Goal: Navigation & Orientation: Find specific page/section

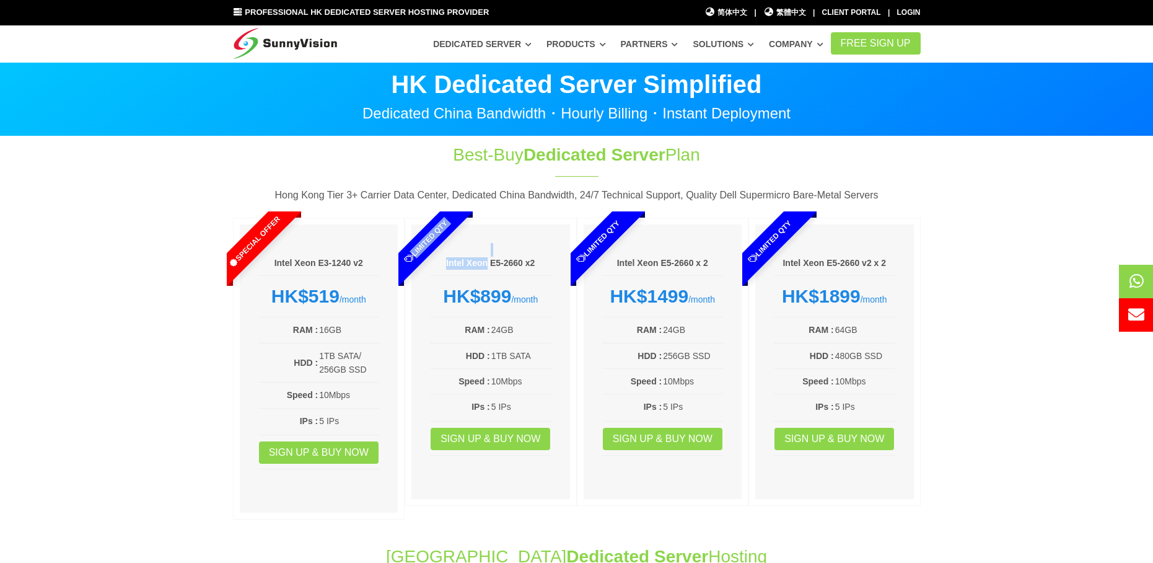
drag, startPoint x: 446, startPoint y: 263, endPoint x: 485, endPoint y: 264, distance: 39.0
click at [485, 264] on div "Limited Qty Intel Xeon E5-2660 x2 HK$899 /month RAM : 24GB HDD : 1TB SATA Speed…" at bounding box center [491, 368] width 172 height 302
click at [454, 268] on div "Limited Qty" at bounding box center [435, 248] width 74 height 74
drag, startPoint x: 445, startPoint y: 263, endPoint x: 524, endPoint y: 265, distance: 78.7
click at [524, 265] on div "Limited Qty Intel Xeon E5-2660 x2 HK$899 /month RAM : 24GB HDD : 1TB SATA Speed…" at bounding box center [491, 368] width 172 height 302
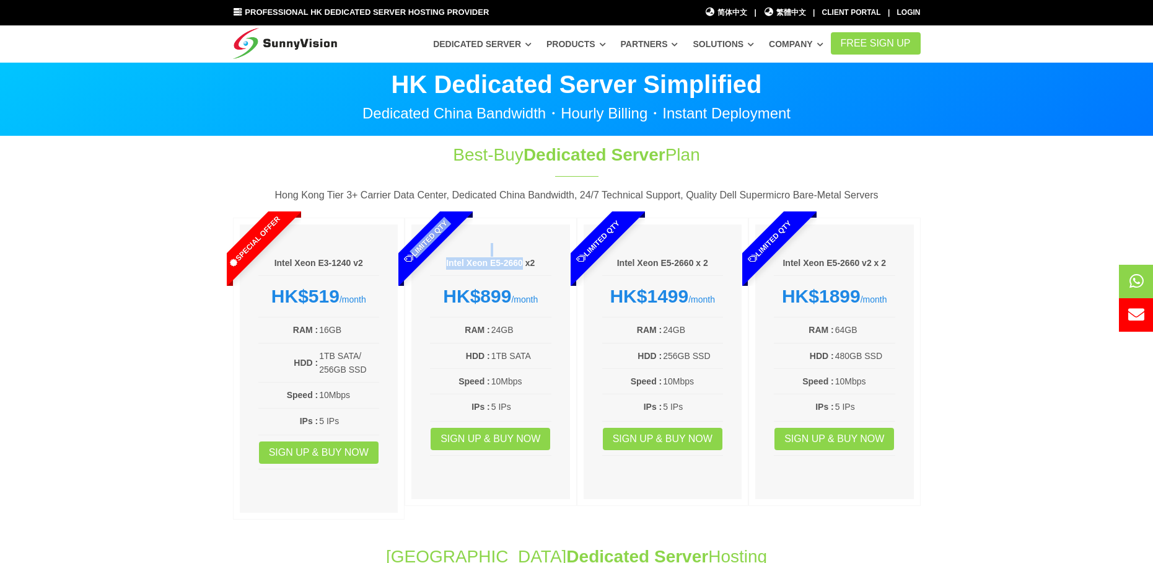
copy div "Limited Qty Intel Xeon E5-2660"
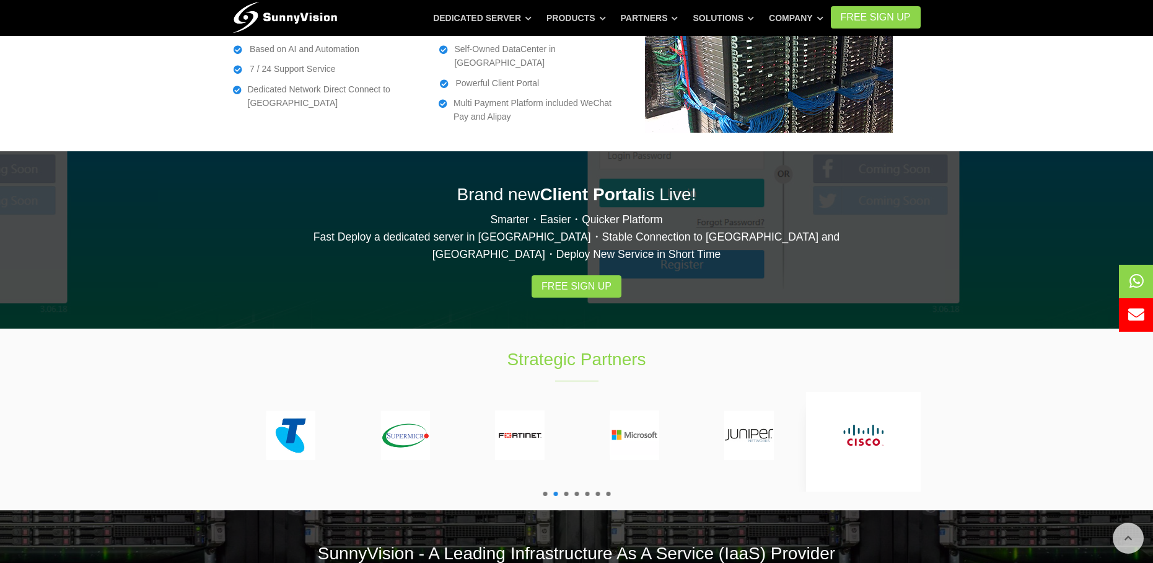
scroll to position [2296, 0]
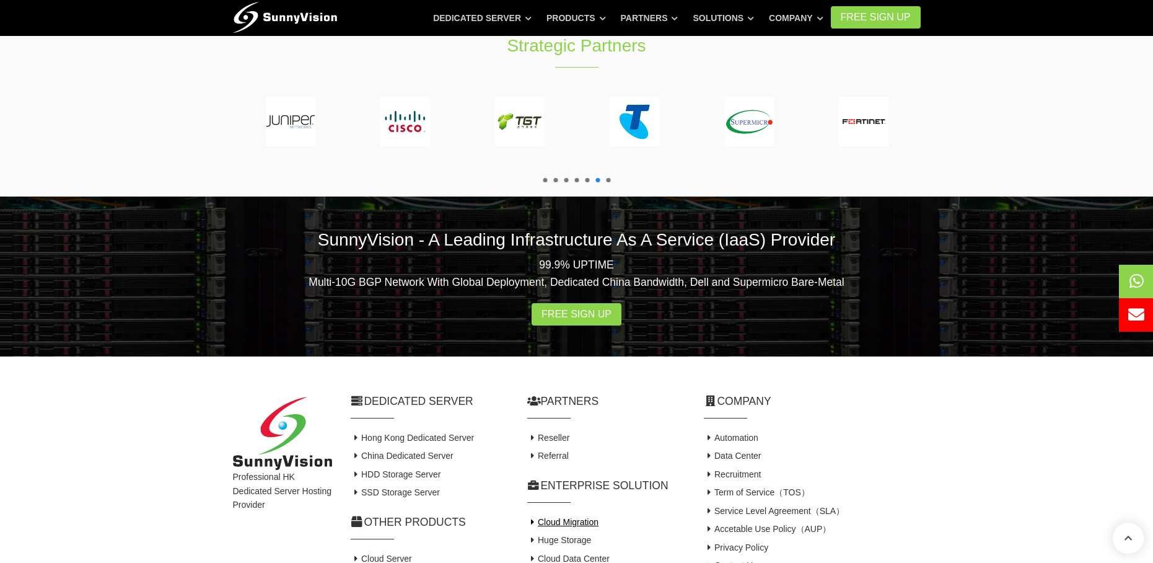
click at [576, 517] on link "Cloud Migration" at bounding box center [563, 522] width 72 height 10
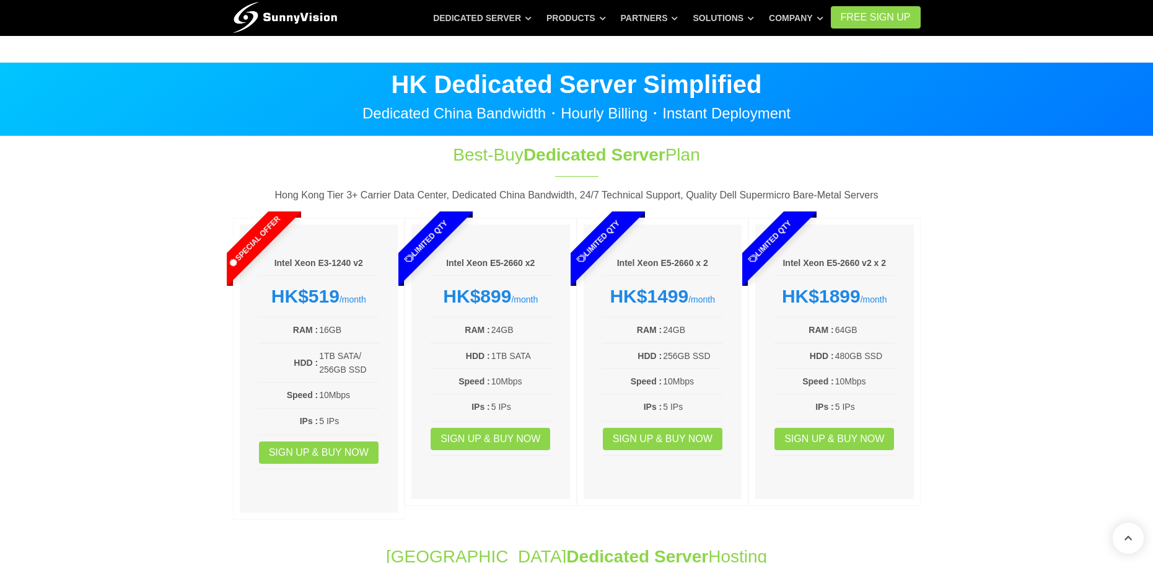
scroll to position [2296, 0]
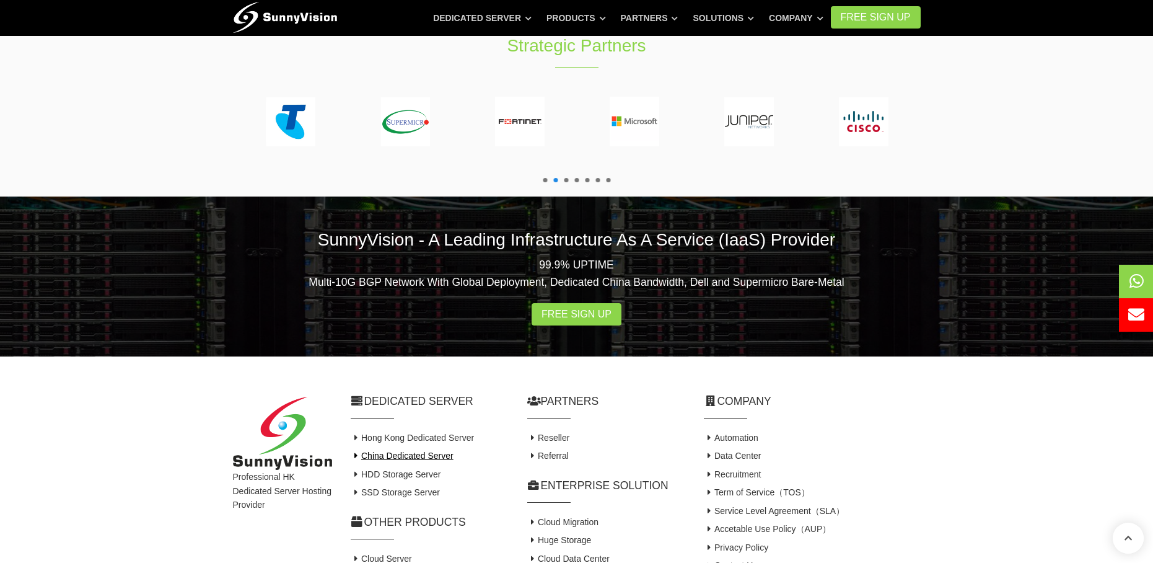
click at [409, 450] on link "China Dedicated Server" at bounding box center [402, 455] width 103 height 10
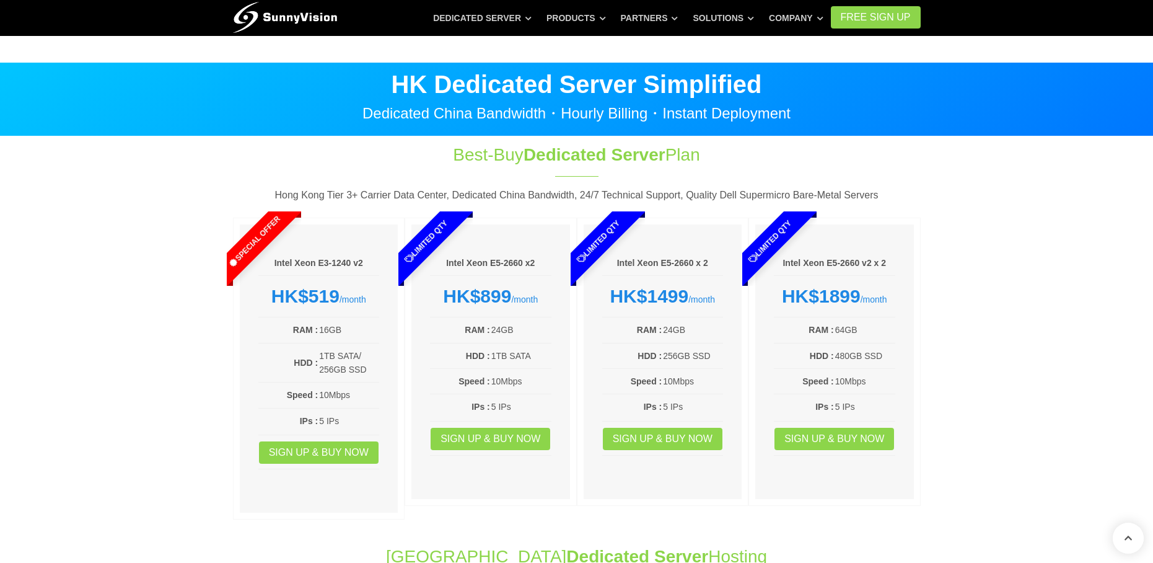
scroll to position [2296, 0]
